Goal: Information Seeking & Learning: Learn about a topic

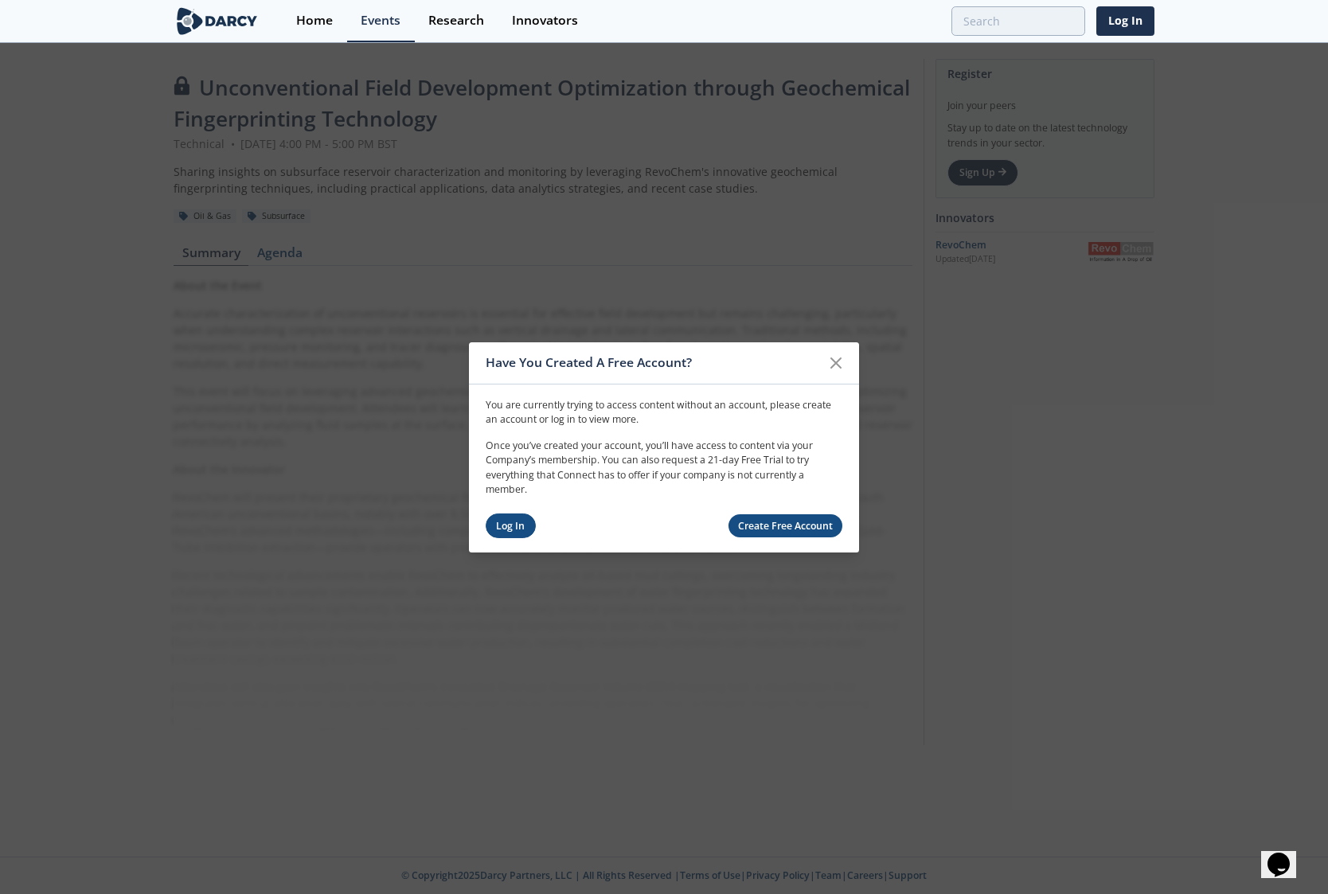
click at [511, 530] on link "Log In" at bounding box center [511, 526] width 50 height 25
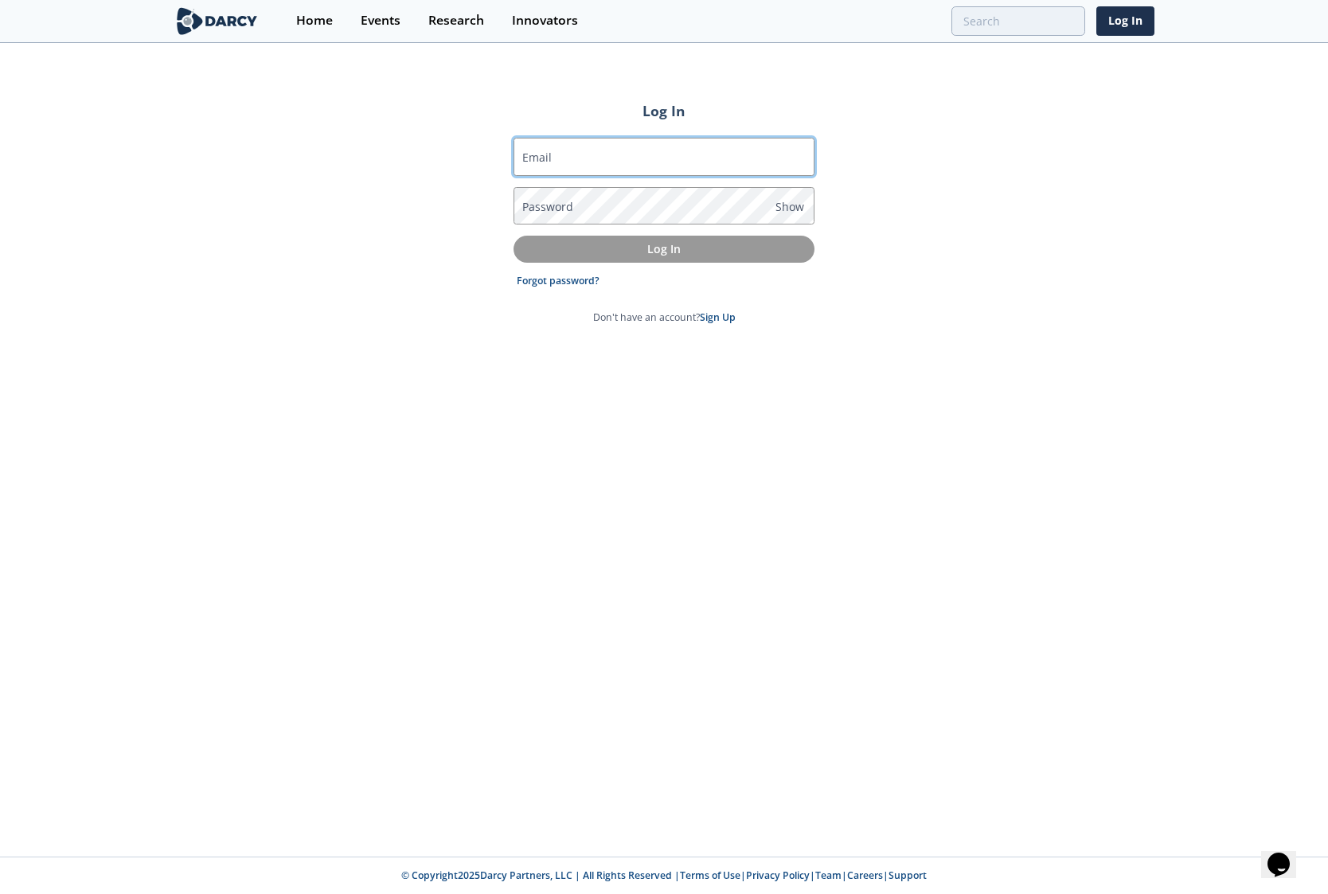
click at [573, 157] on input "Email" at bounding box center [664, 157] width 301 height 38
type input "[EMAIL_ADDRESS][DOMAIN_NAME]"
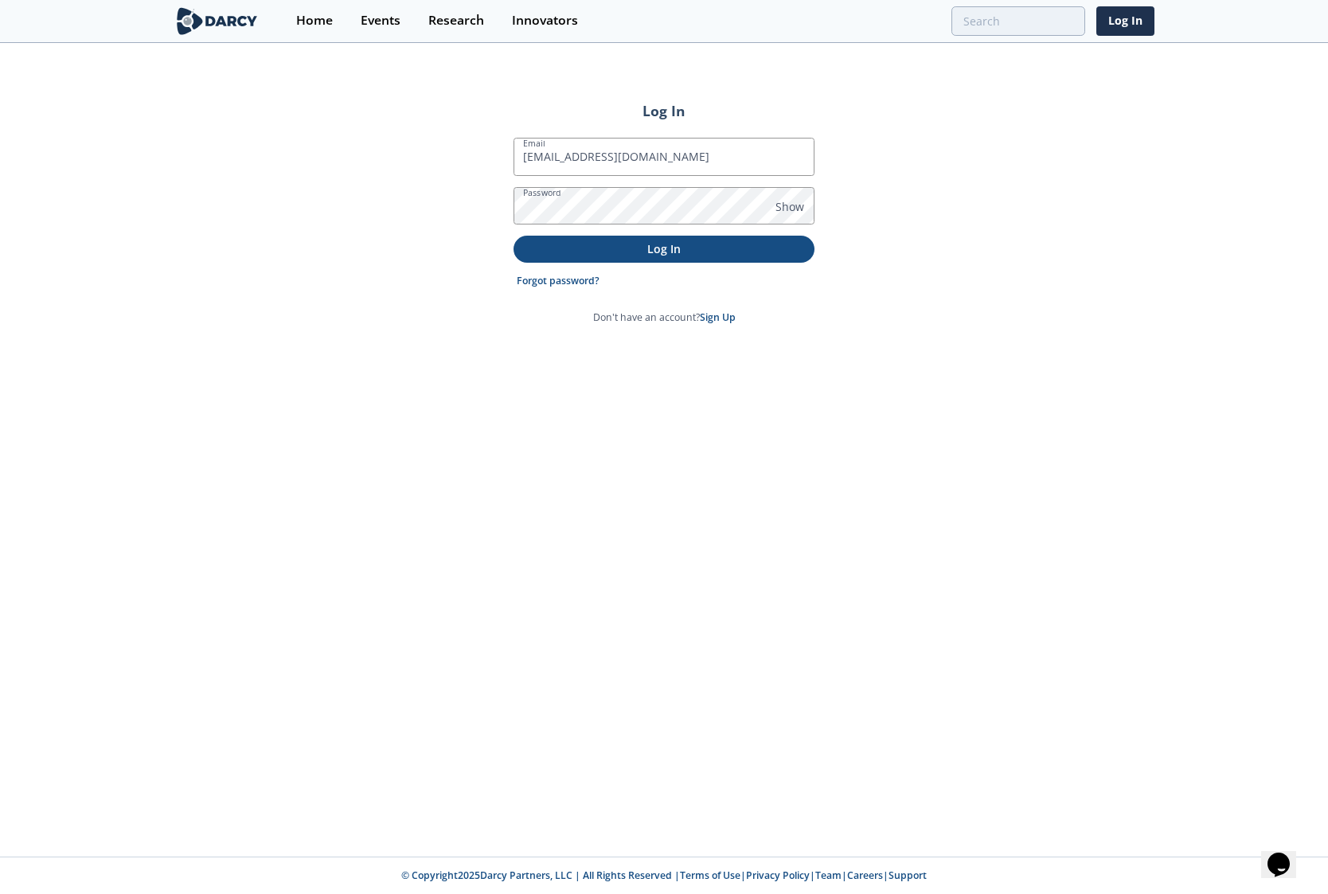
click at [668, 248] on p "Log In" at bounding box center [664, 248] width 279 height 17
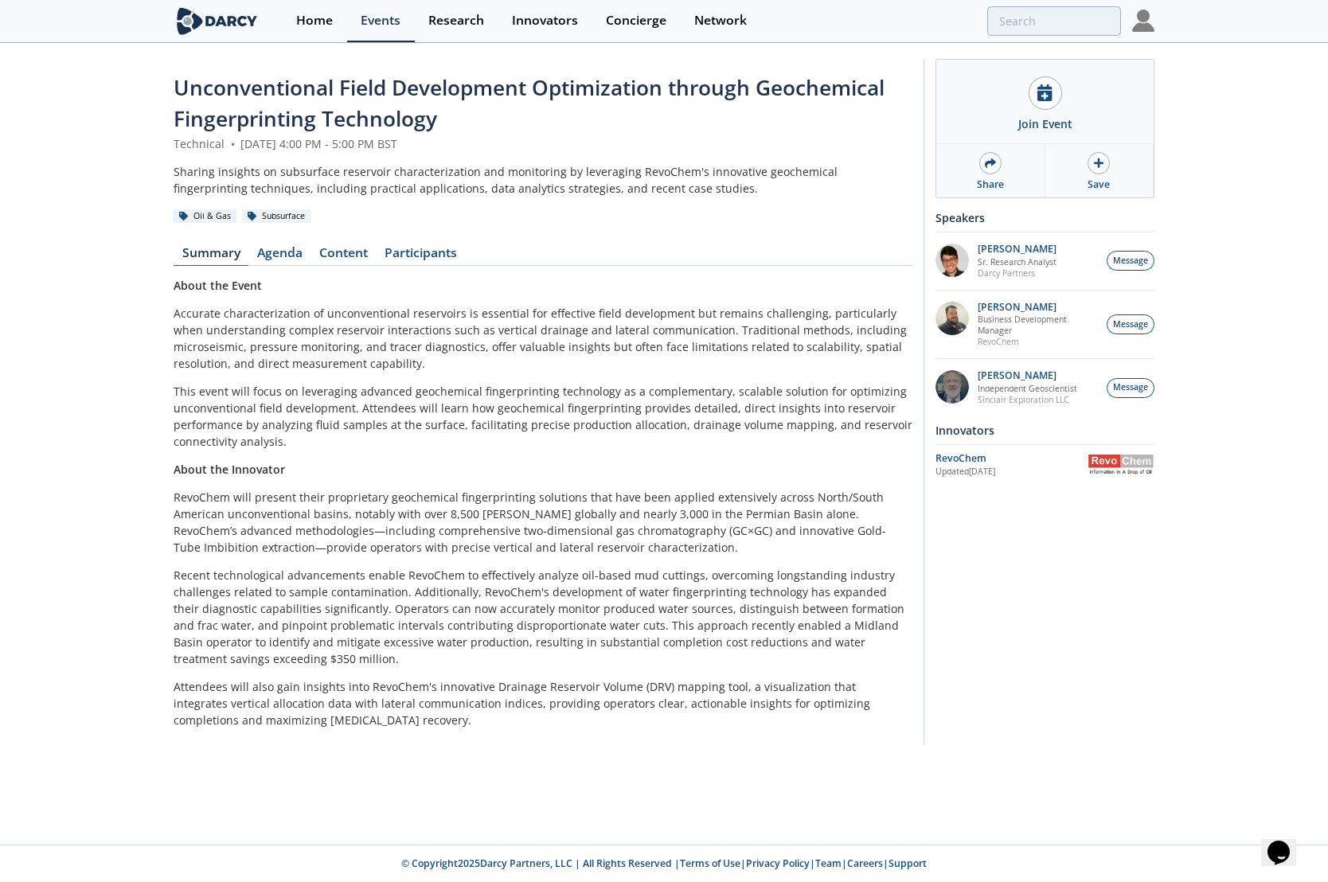
click at [669, 398] on p "This event will focus on leveraging advanced geochemical fingerprinting technol…" at bounding box center [543, 416] width 739 height 67
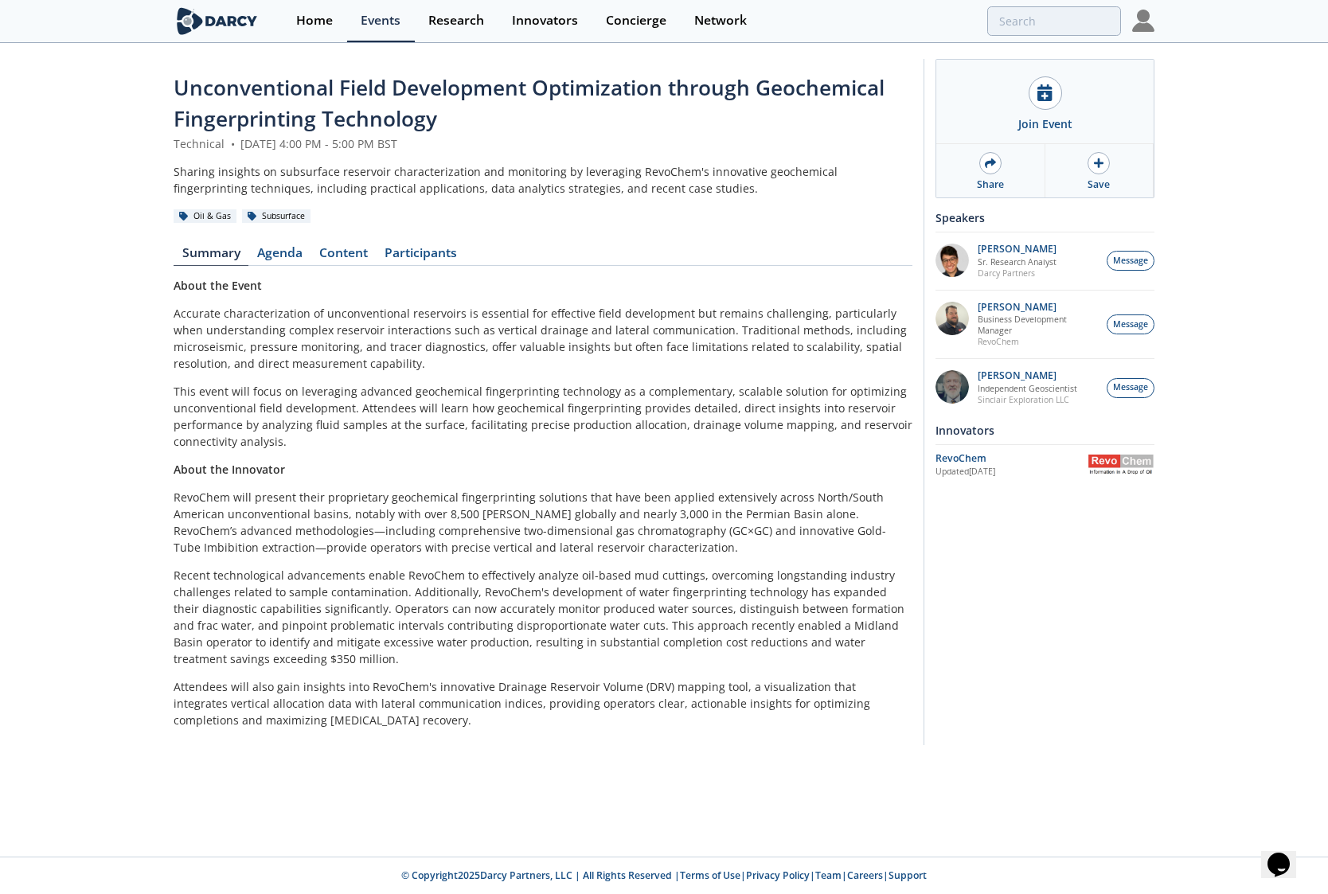
click at [197, 352] on p "Accurate characterization of unconventional reservoirs is essential for effecti…" at bounding box center [543, 338] width 739 height 67
click at [110, 312] on div "Unconventional Field Development Optimization through Geochemical Fingerprintin…" at bounding box center [664, 406] width 1328 height 723
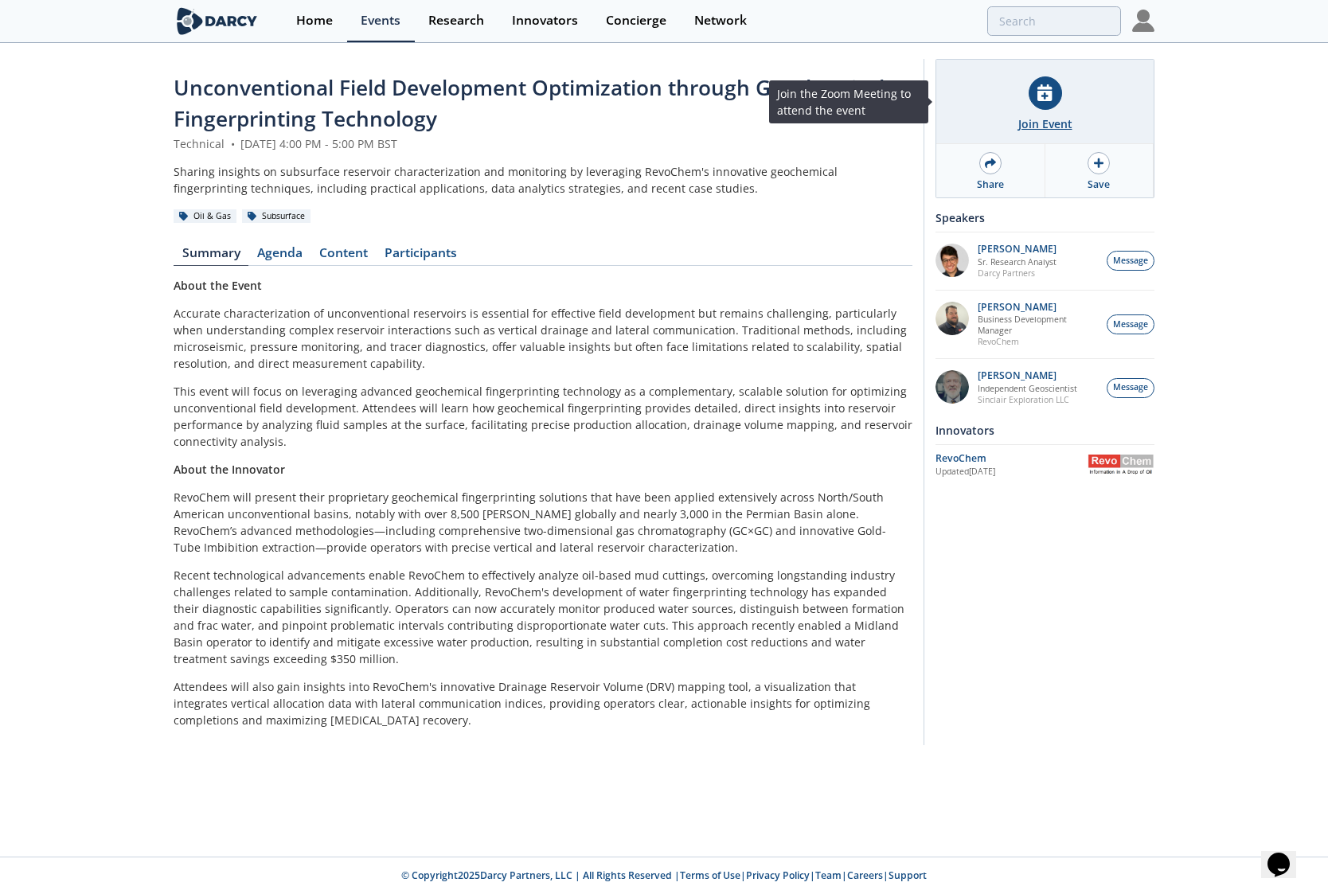
click at [1048, 94] on icon at bounding box center [1045, 92] width 14 height 17
